Goal: Task Accomplishment & Management: Use online tool/utility

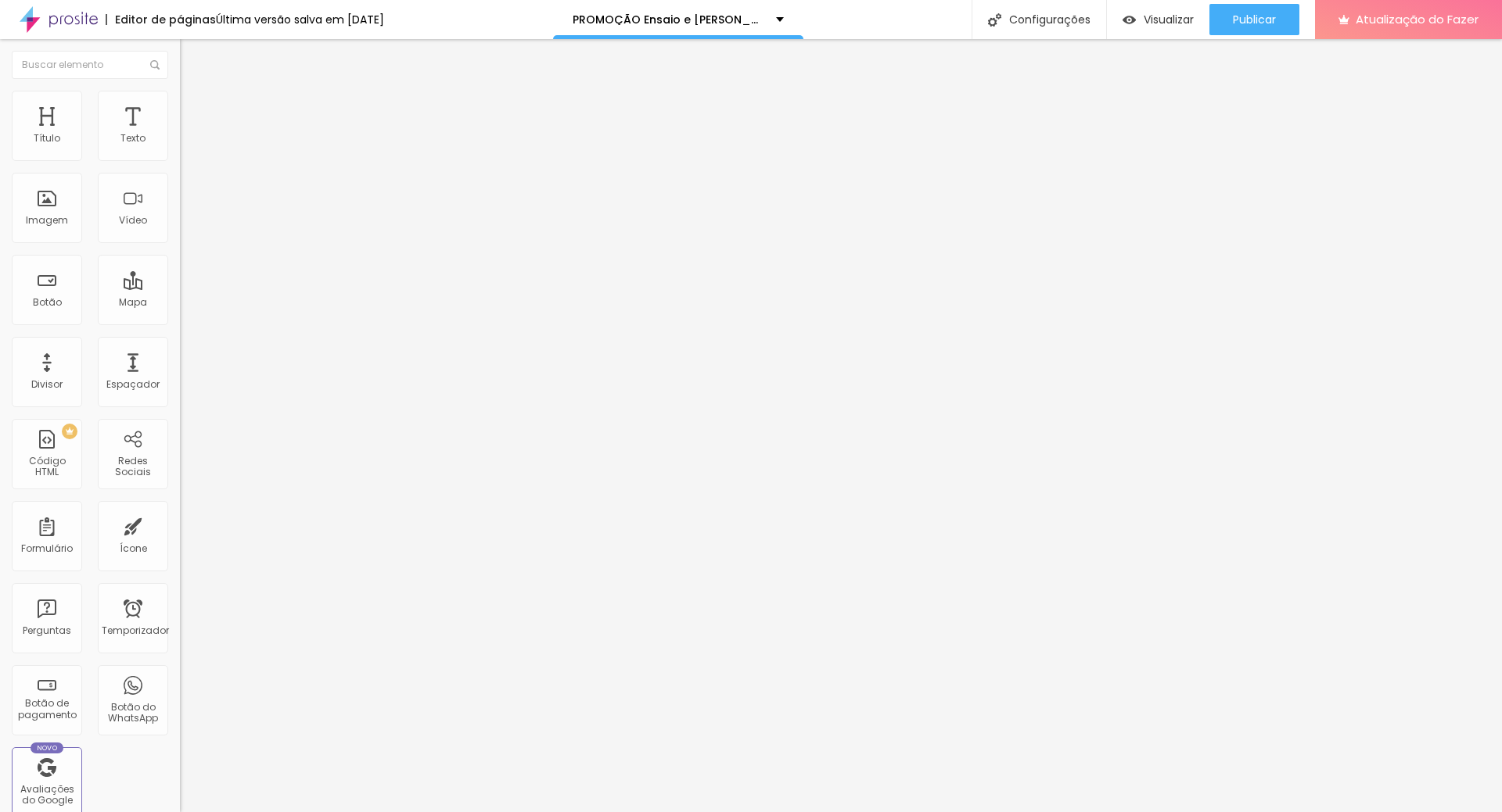
click at [180, 96] on img at bounding box center [187, 97] width 14 height 14
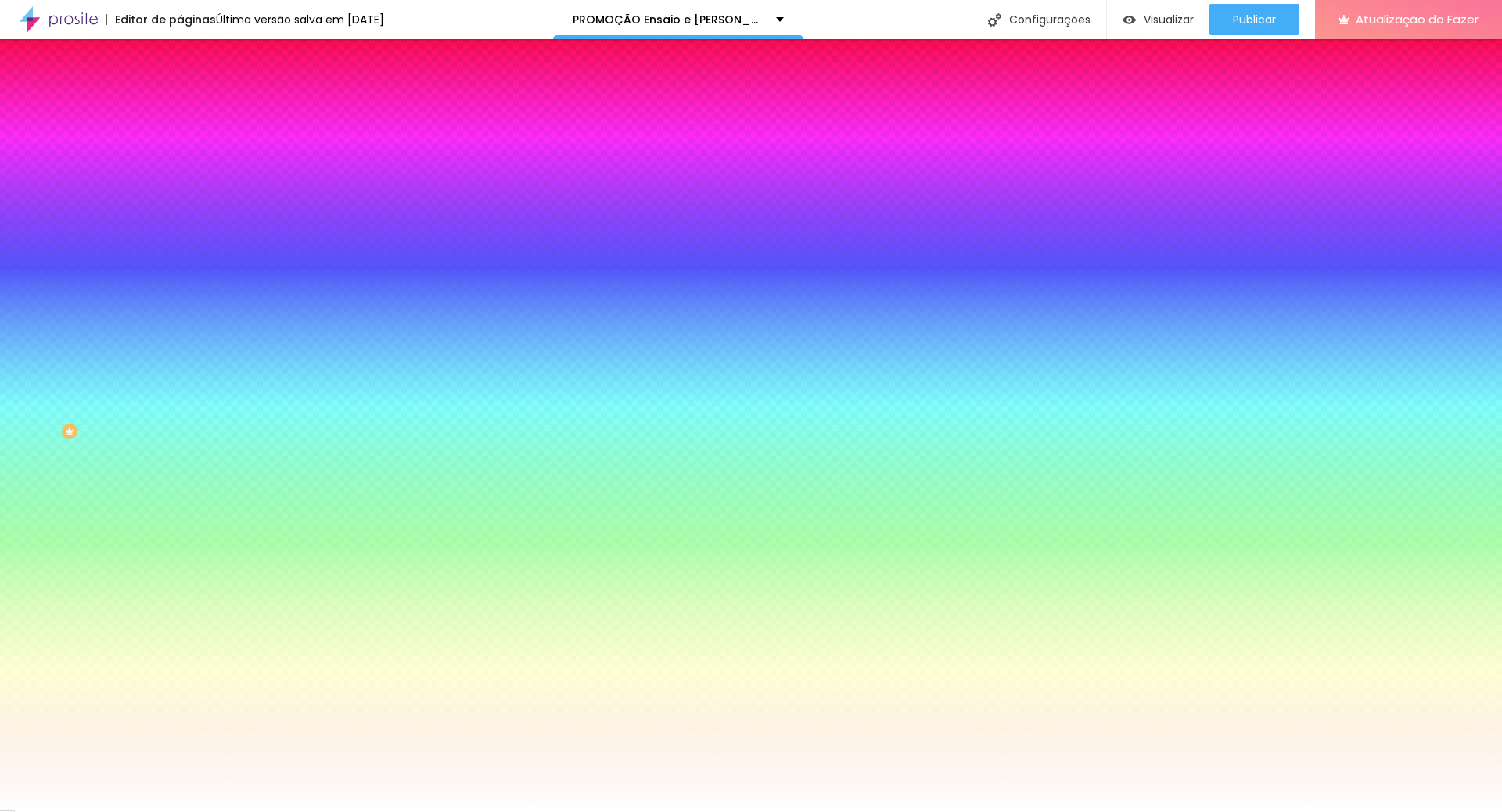
click at [180, 106] on li "Avançado" at bounding box center [270, 114] width 180 height 15
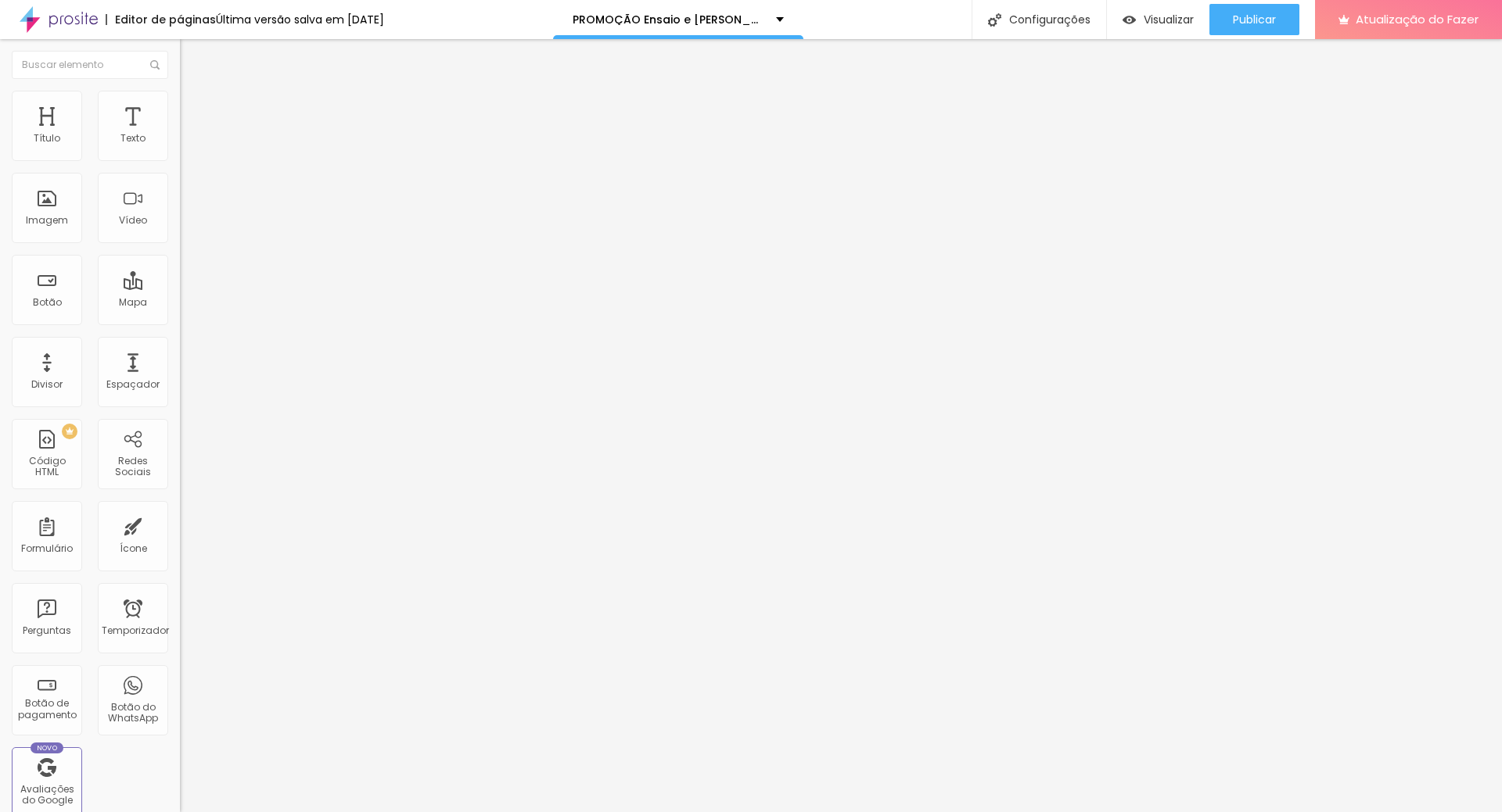
click at [180, 103] on li "Estilo" at bounding box center [270, 98] width 180 height 15
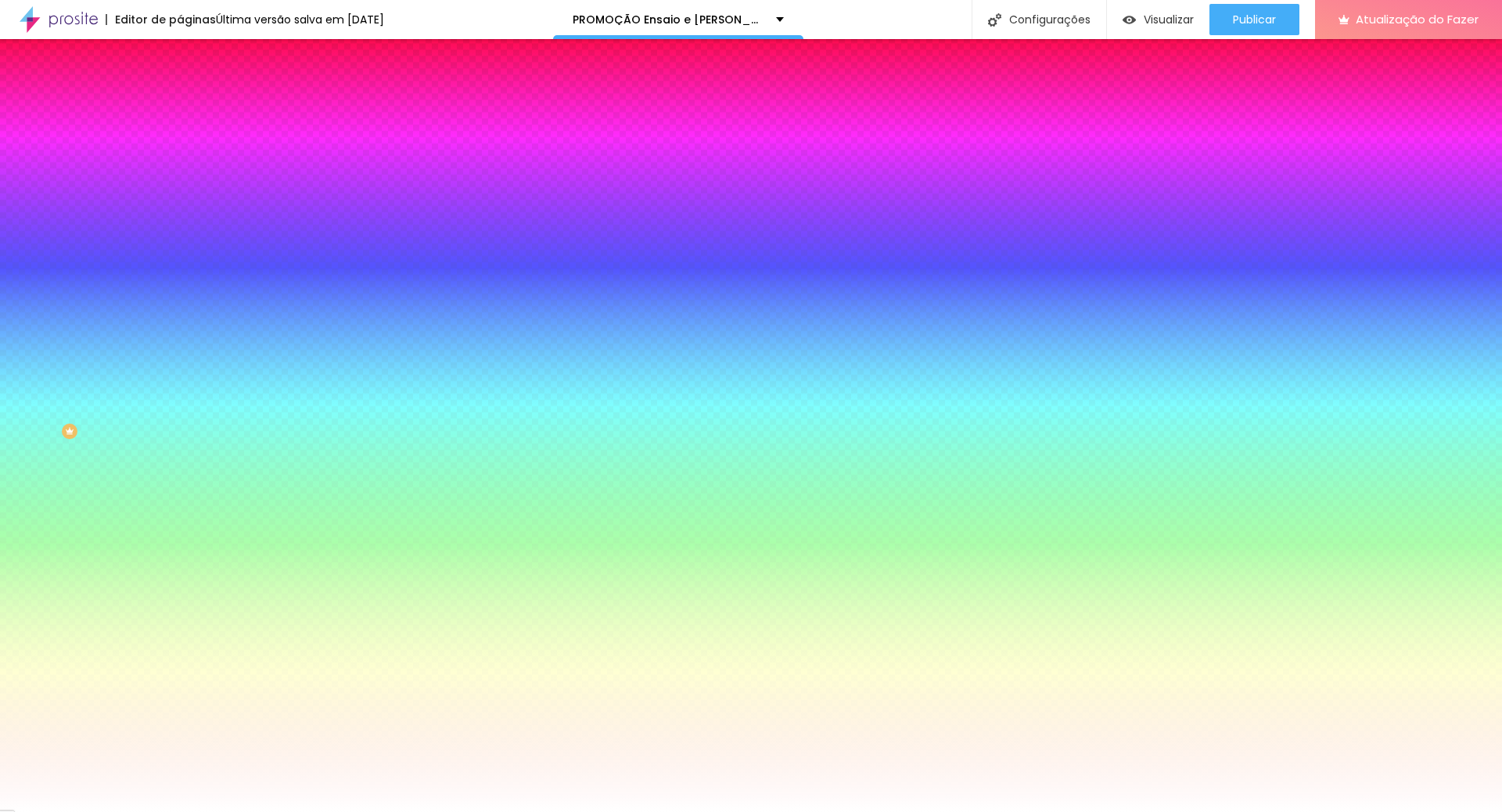
click at [180, 89] on img at bounding box center [187, 82] width 14 height 14
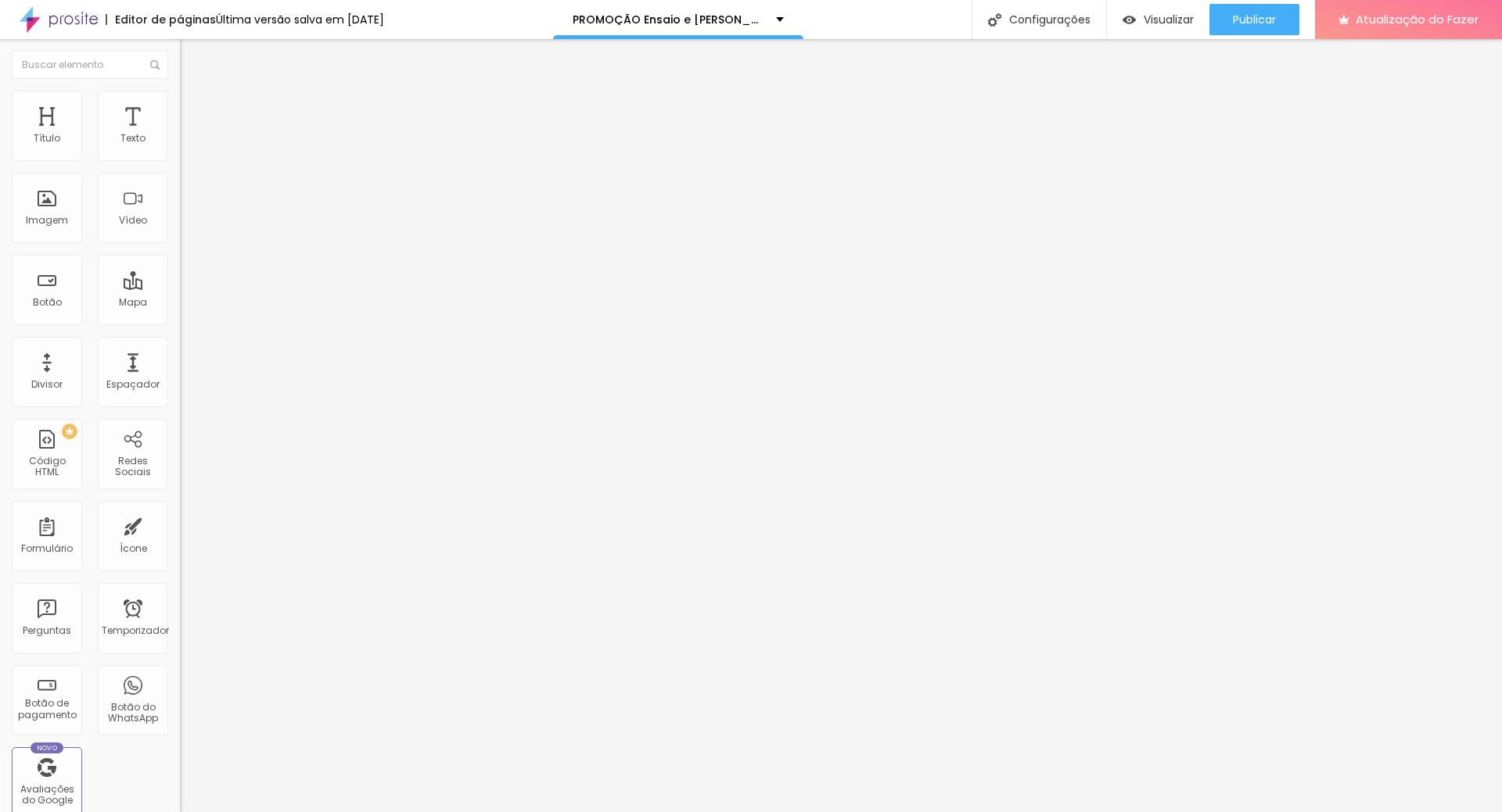
click at [180, 322] on input "[URL][DOMAIN_NAME][PHONE_NUMBER]" at bounding box center [273, 314] width 187 height 15
click at [180, 106] on li "Avançado" at bounding box center [270, 114] width 180 height 15
click at [180, 101] on img at bounding box center [187, 97] width 14 height 14
click at [194, 108] on font "Estilo" at bounding box center [206, 102] width 25 height 14
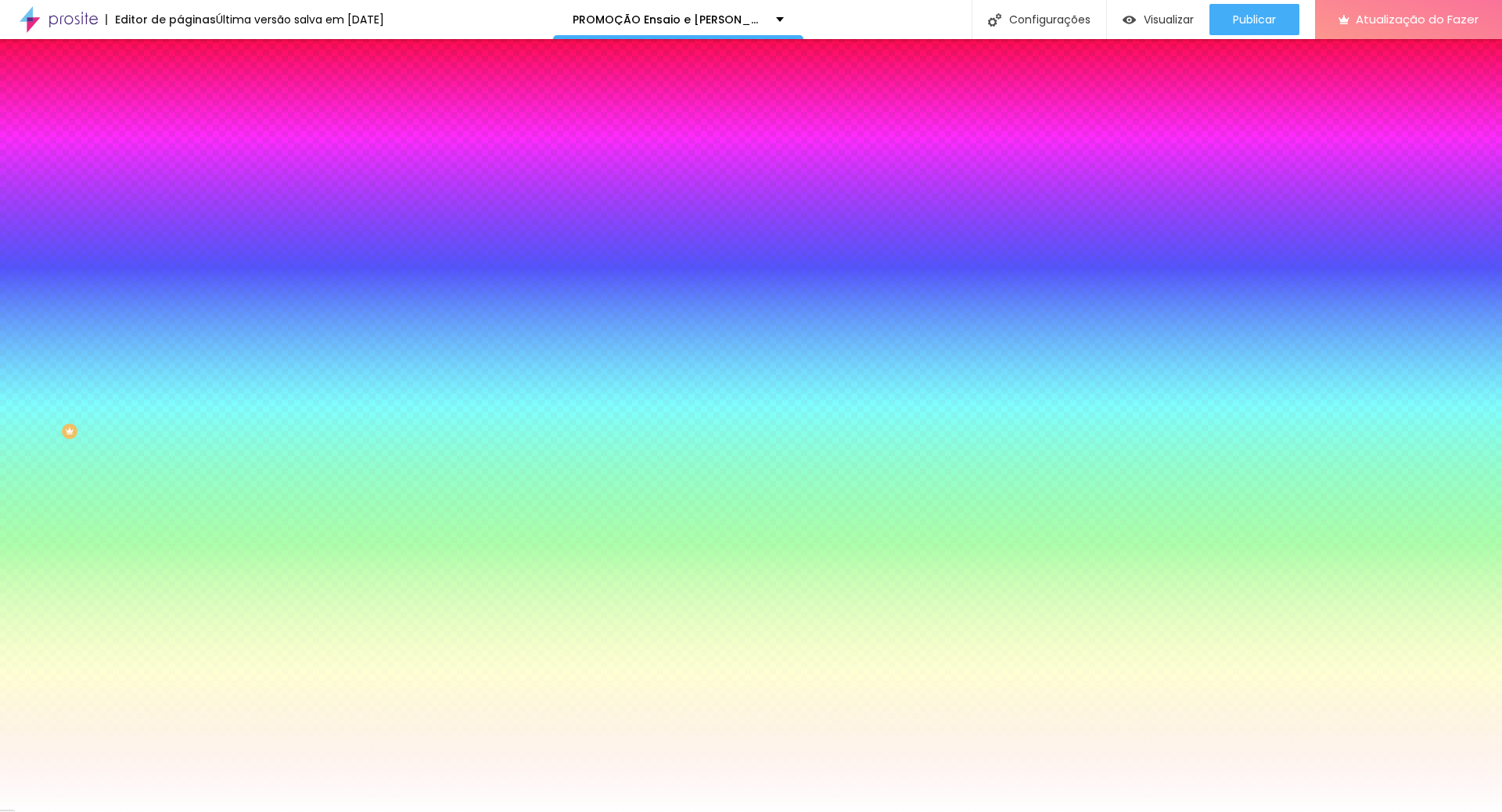
click at [180, 106] on img at bounding box center [187, 113] width 14 height 14
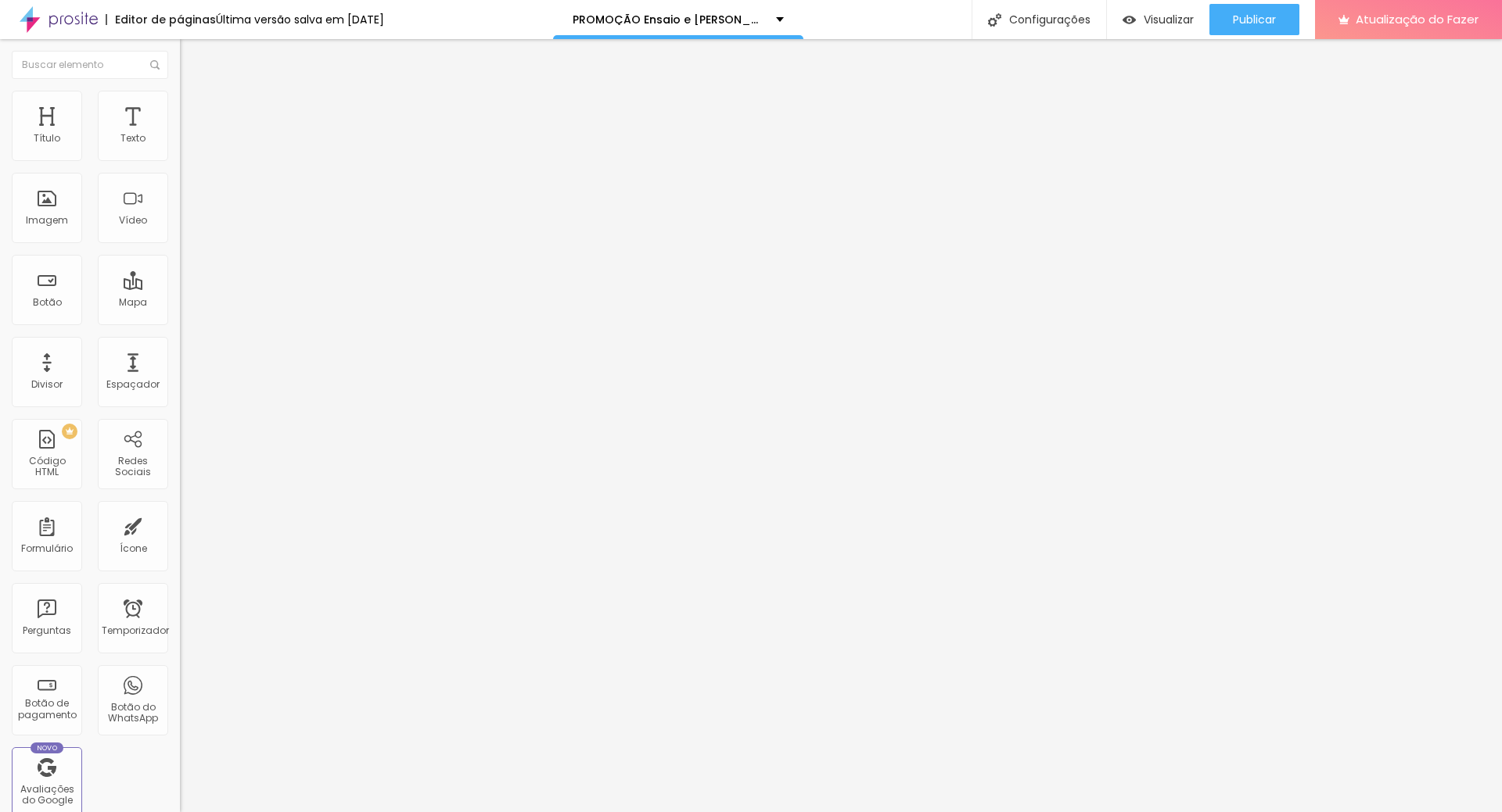
click at [180, 98] on ul "Conteúdo Estilo Avançado" at bounding box center [270, 98] width 180 height 47
click at [180, 89] on img at bounding box center [187, 82] width 14 height 14
click at [180, 106] on img at bounding box center [187, 113] width 14 height 14
click at [180, 322] on input "[URL][DOMAIN_NAME][PHONE_NUMBER]" at bounding box center [273, 314] width 187 height 15
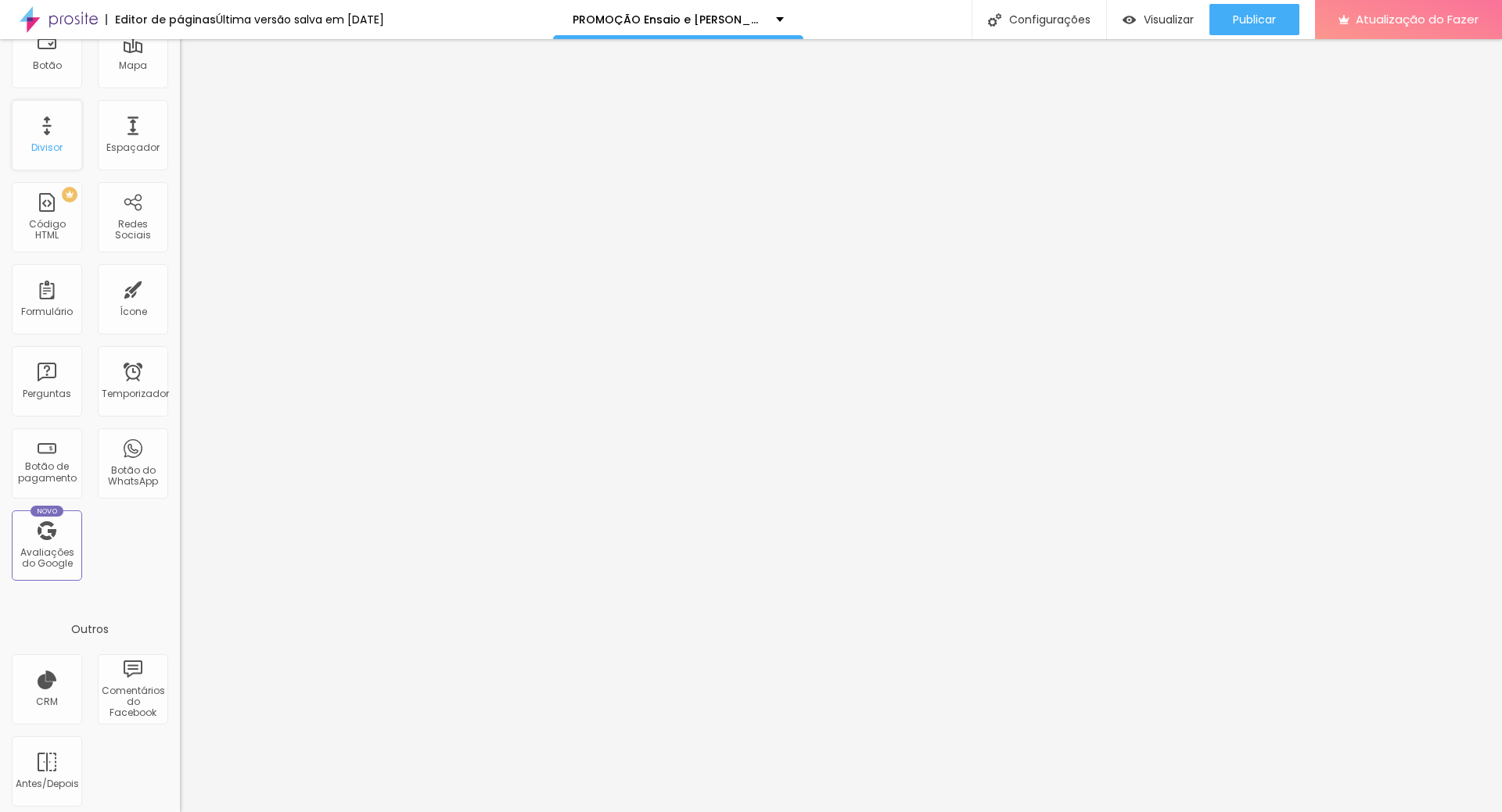
scroll to position [243, 0]
